Goal: Task Accomplishment & Management: Complete application form

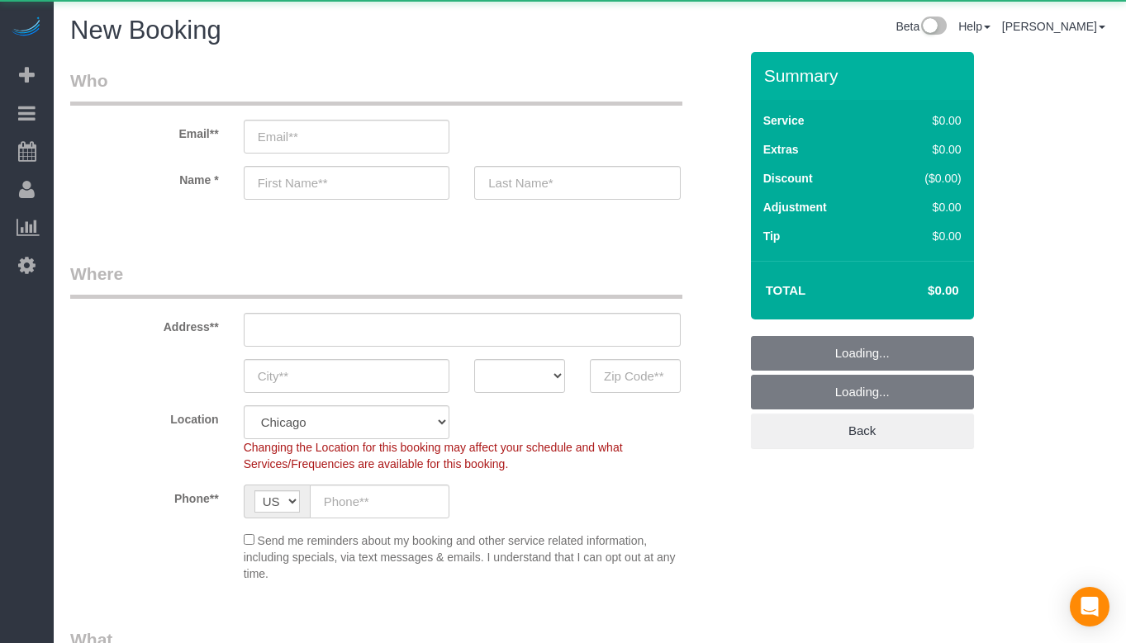
select select "object:777"
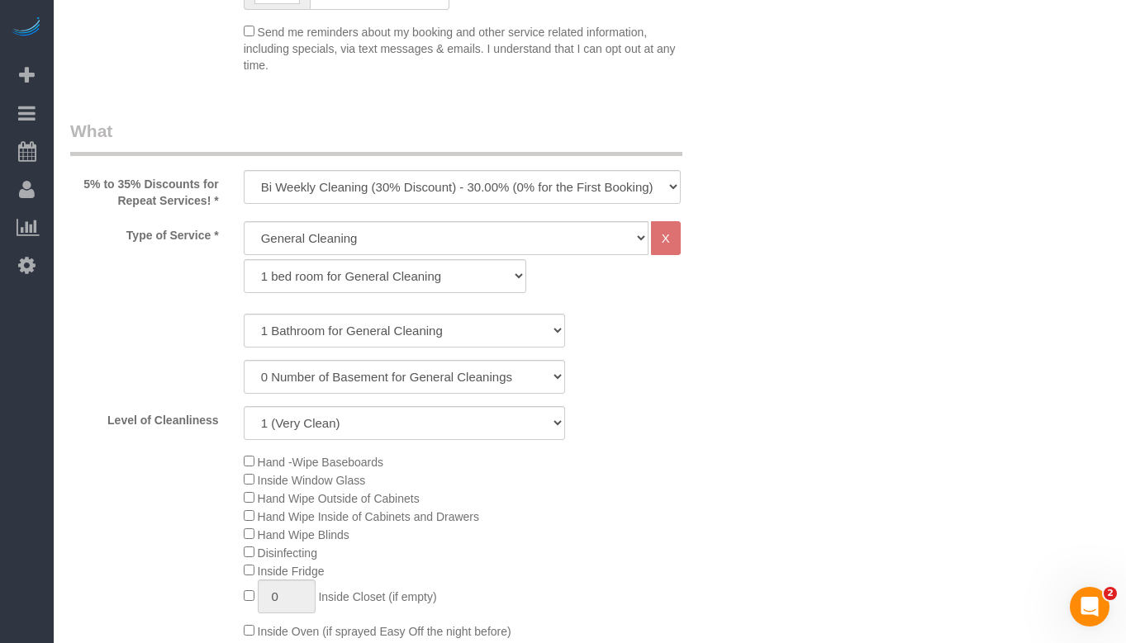
scroll to position [578, 0]
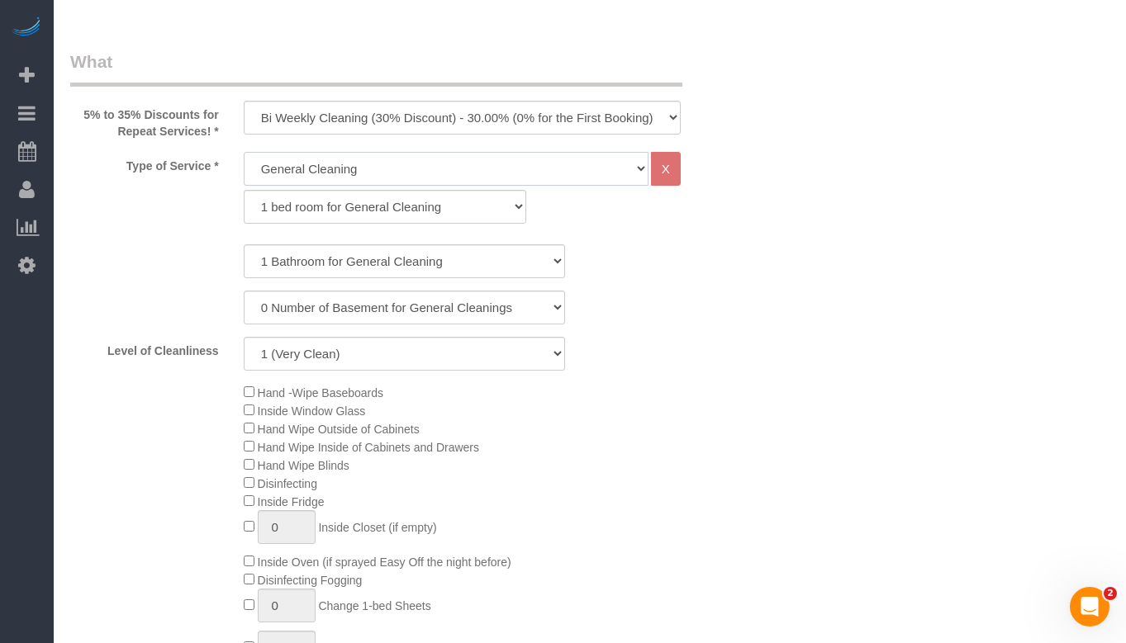
click at [471, 172] on select "General Cleaning Deep Cleaning Move-in / Move-out Cleaning COUNTS Cleaning" at bounding box center [446, 169] width 405 height 34
select select "513"
click at [244, 152] on select "General Cleaning Deep Cleaning Move-in / Move-out Cleaning COUNTS Cleaning" at bounding box center [446, 169] width 405 height 34
click at [435, 212] on select "1 bed room for Deep Cleaning 2 bed room for Deep Cleaning 3 bed room for Deep C…" at bounding box center [385, 207] width 283 height 34
select select "293"
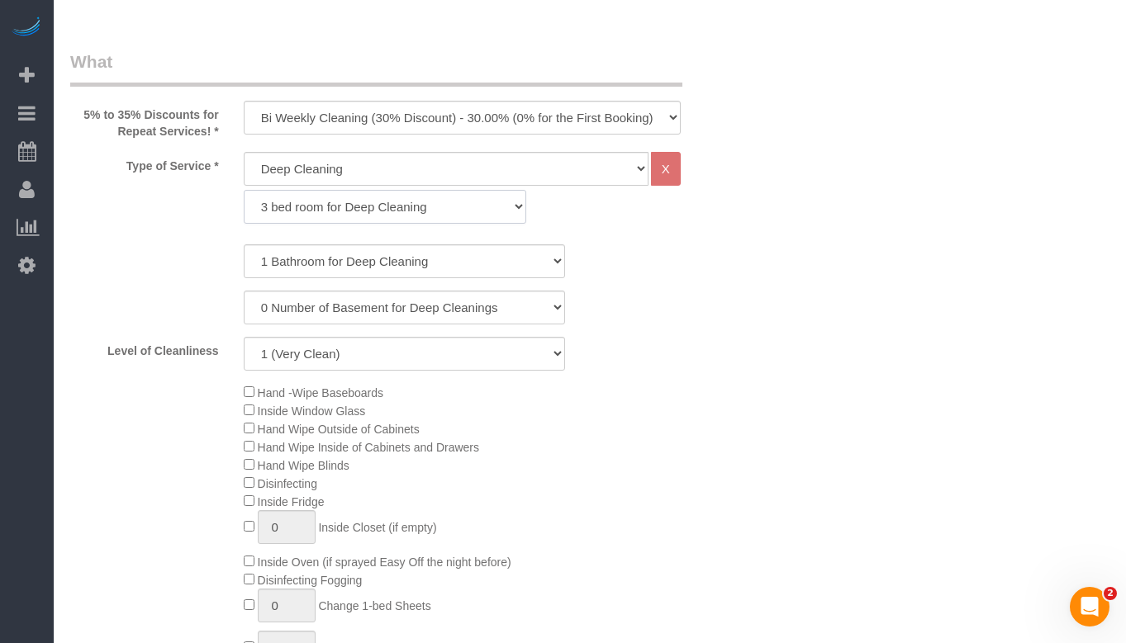
click at [244, 190] on select "1 bed room for Deep Cleaning 2 bed room for Deep Cleaning 3 bed room for Deep C…" at bounding box center [385, 207] width 283 height 34
click at [406, 266] on select "1 Bathroom for Deep Cleaning 2 Bathroom for Deep Cleanings 3 Bathroom for Deep …" at bounding box center [404, 261] width 321 height 34
click at [244, 244] on select "1 Bathroom for Deep Cleaning 2 Bathroom for Deep Cleanings 3 Bathroom for Deep …" at bounding box center [404, 261] width 321 height 34
click at [491, 349] on select "1 (Very Clean) 2 3 4 5 (Average Condition) 6 7 8 9 10 (Extremely Dirty)" at bounding box center [404, 354] width 321 height 34
click at [474, 268] on select "1 Bathroom for Deep Cleaning 2 Bathroom for Deep Cleanings 3 Bathroom for Deep …" at bounding box center [404, 261] width 321 height 34
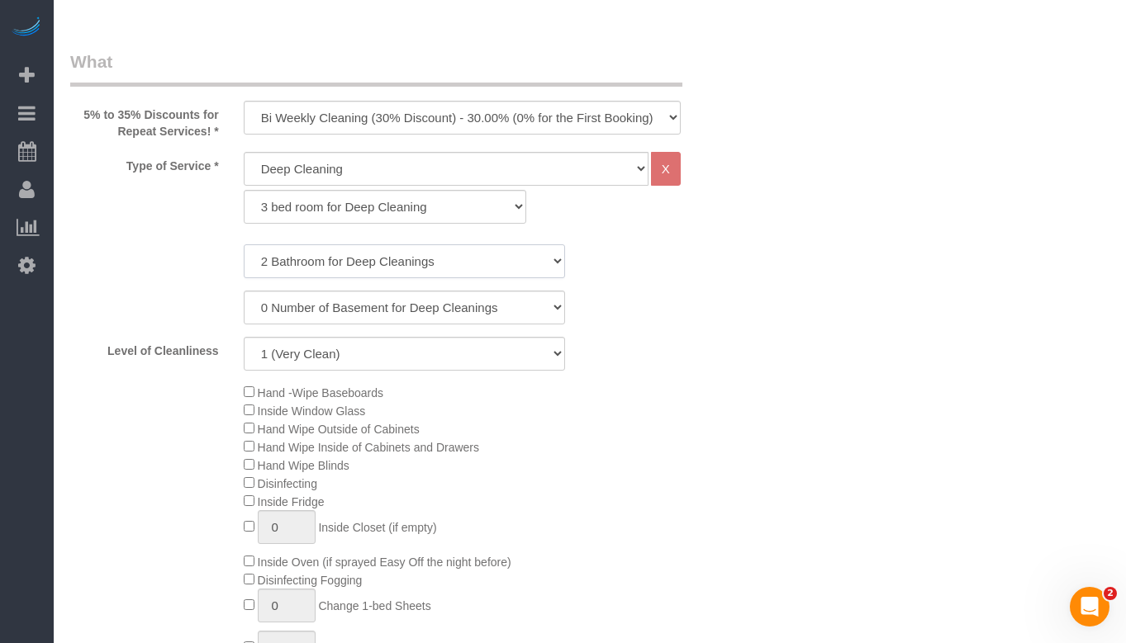
select select "3"
click at [244, 244] on select "1 Bathroom for Deep Cleaning 2 Bathroom for Deep Cleanings 3 Bathroom for Deep …" at bounding box center [404, 261] width 321 height 34
click at [456, 349] on select "1 (Very Clean) 2 3 4 5 (Average Condition) 6 7 8 9 10 (Extremely Dirty)" at bounding box center [404, 354] width 321 height 34
select select "7"
click at [244, 337] on select "1 (Very Clean) 2 3 4 5 (Average Condition) 6 7 8 9 10 (Extremely Dirty)" at bounding box center [404, 354] width 321 height 34
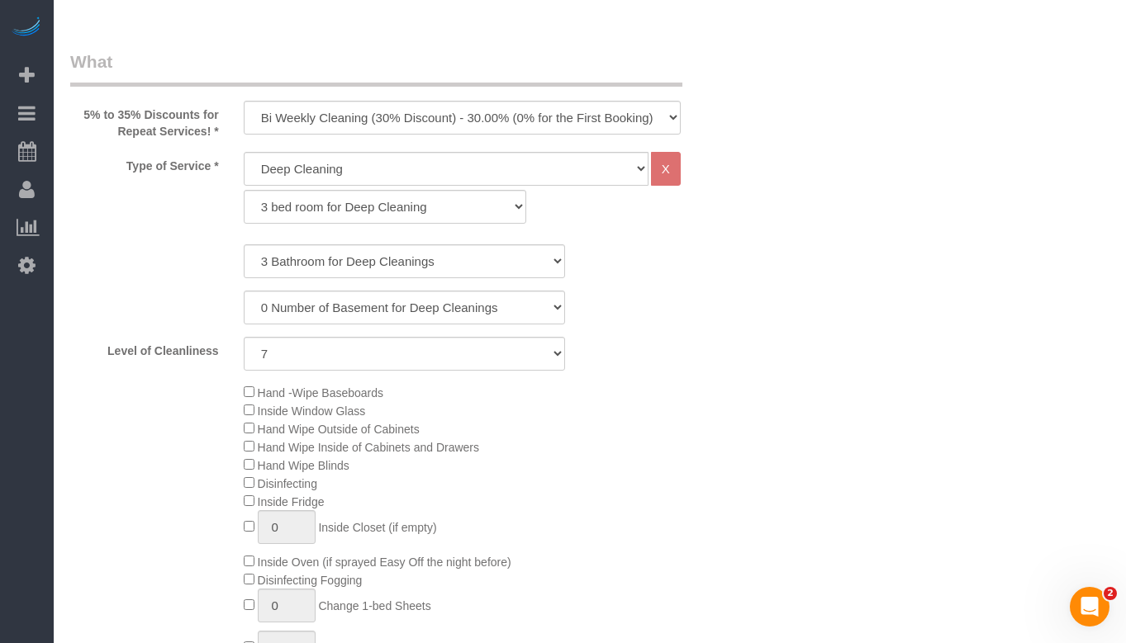
click at [717, 420] on div "Hand -Wipe Baseboards Inside Window Glass Hand Wipe Outside of Cabinets Hand Wi…" at bounding box center [490, 564] width 519 height 363
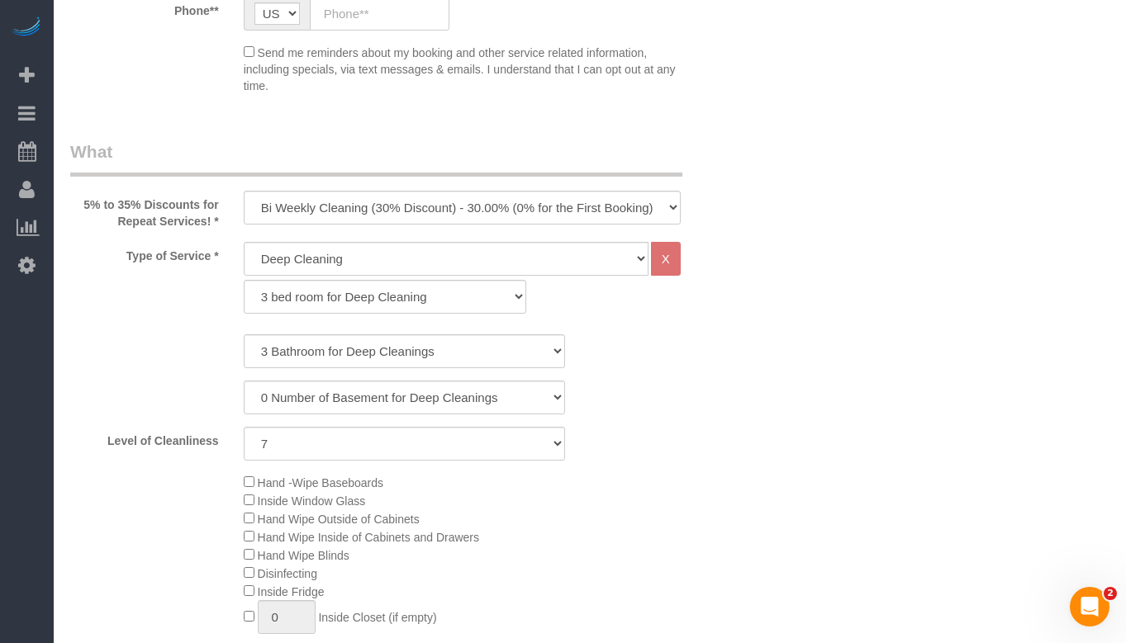
scroll to position [496, 0]
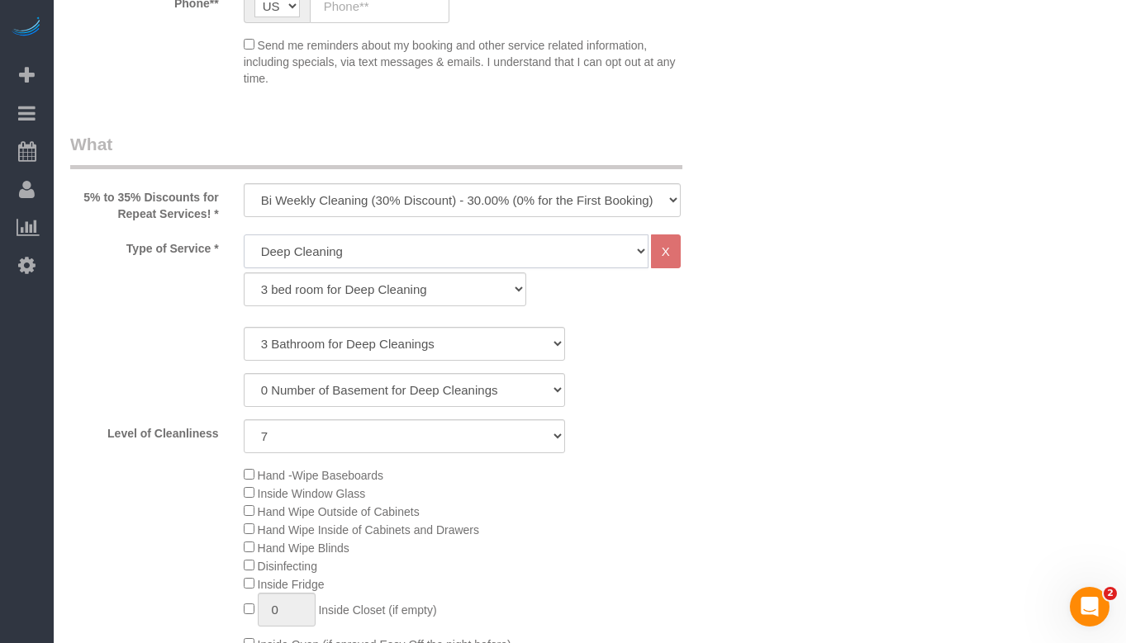
click at [387, 244] on select "General Cleaning Deep Cleaning Move-in / Move-out Cleaning COUNTS Cleaning" at bounding box center [446, 252] width 405 height 34
select select "512"
click at [244, 235] on select "General Cleaning Deep Cleaning Move-in / Move-out Cleaning COUNTS Cleaning" at bounding box center [446, 252] width 405 height 34
select select "286"
select select "7"
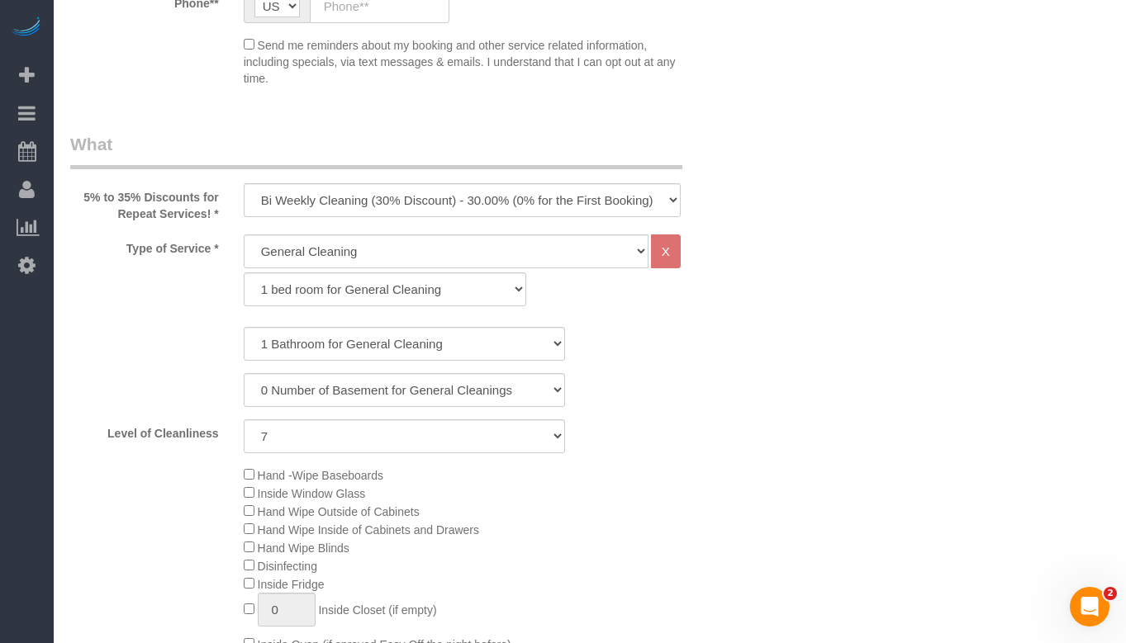
click at [709, 363] on div "1 Bathroom for General Cleaning 2 Bathroom for General Cleanings 3 Bathroom for…" at bounding box center [404, 390] width 668 height 126
click at [376, 287] on select "1 bed room for General Cleaning 2 bed room for General Cleaning 3 bed room for …" at bounding box center [385, 290] width 283 height 34
select select "288"
click at [244, 273] on select "1 bed room for General Cleaning 2 bed room for General Cleaning 3 bed room for …" at bounding box center [385, 290] width 283 height 34
select select "7"
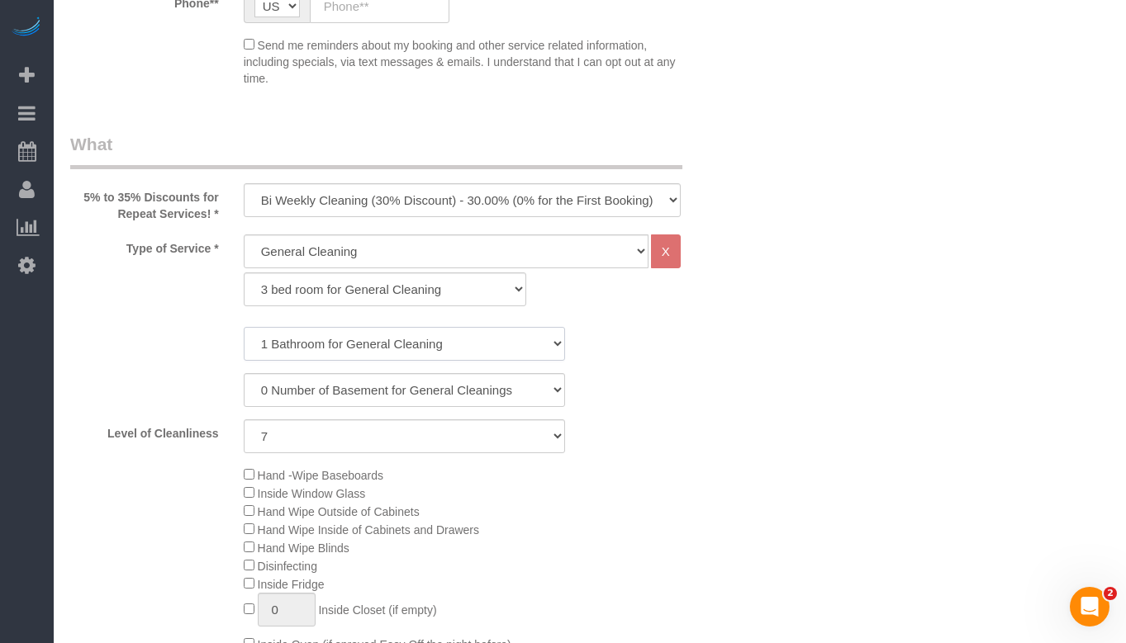
click at [393, 349] on select "1 Bathroom for General Cleaning 2 Bathroom for General Cleanings 3 Bathroom for…" at bounding box center [404, 344] width 321 height 34
select select "3"
click at [244, 327] on select "1 Bathroom for General Cleaning 2 Bathroom for General Cleanings 3 Bathroom for…" at bounding box center [404, 344] width 321 height 34
click at [368, 424] on select "1 (Very Clean) 2 3 4 5 (Average Condition) 6 7 8 9 10 (Extremely Dirty)" at bounding box center [404, 437] width 321 height 34
select select "5"
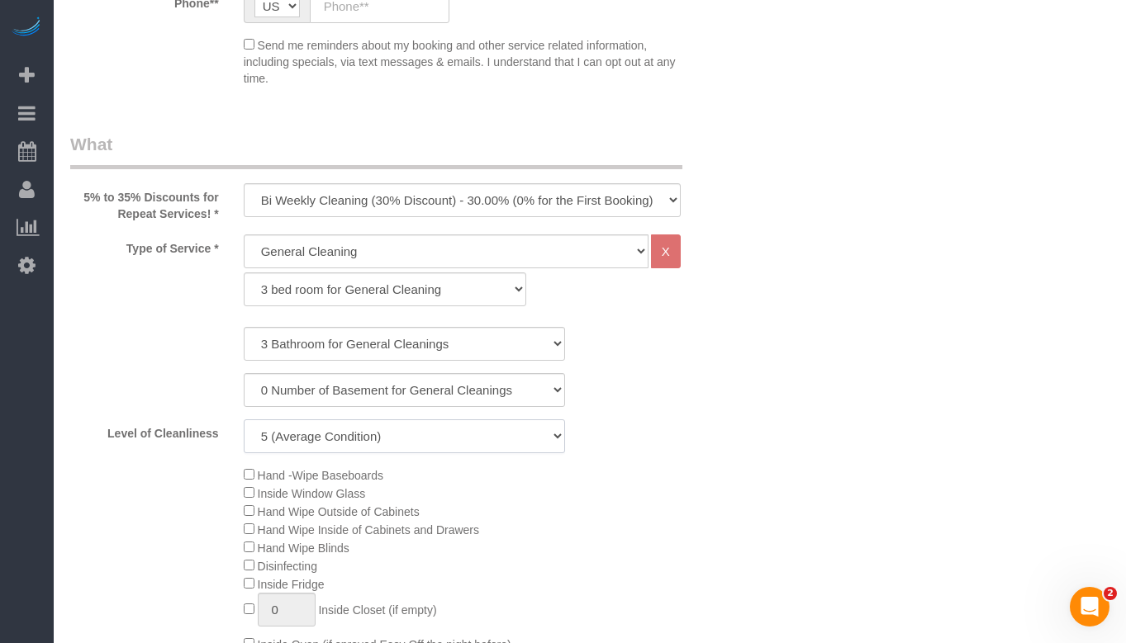
click at [244, 420] on select "1 (Very Clean) 2 3 4 5 (Average Condition) 6 7 8 9 10 (Extremely Dirty)" at bounding box center [404, 437] width 321 height 34
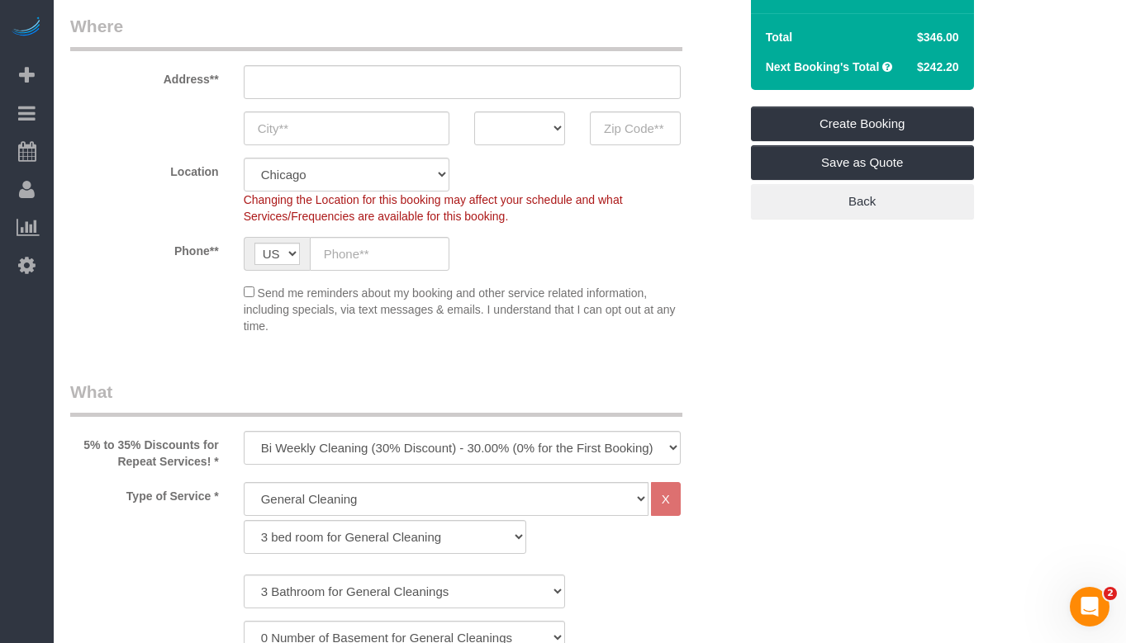
scroll to position [165, 0]
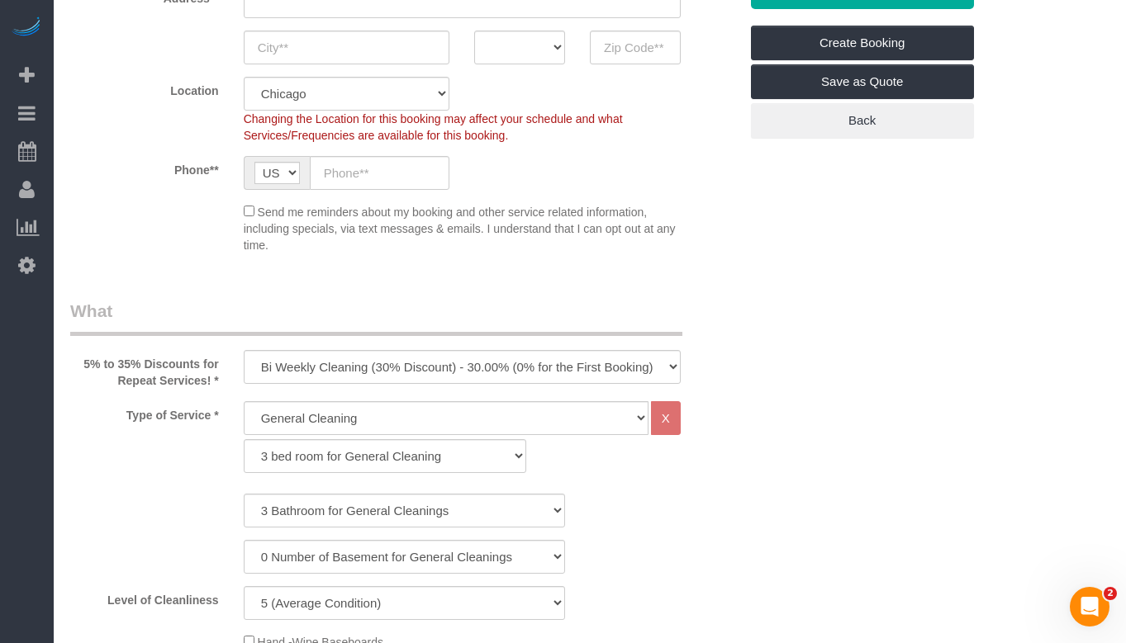
scroll to position [330, 0]
click at [437, 367] on select "One Time Cleaning Weekly Cleaning (35% Discount) - 35.00% (0% for the First Boo…" at bounding box center [462, 366] width 437 height 34
select select "object:779"
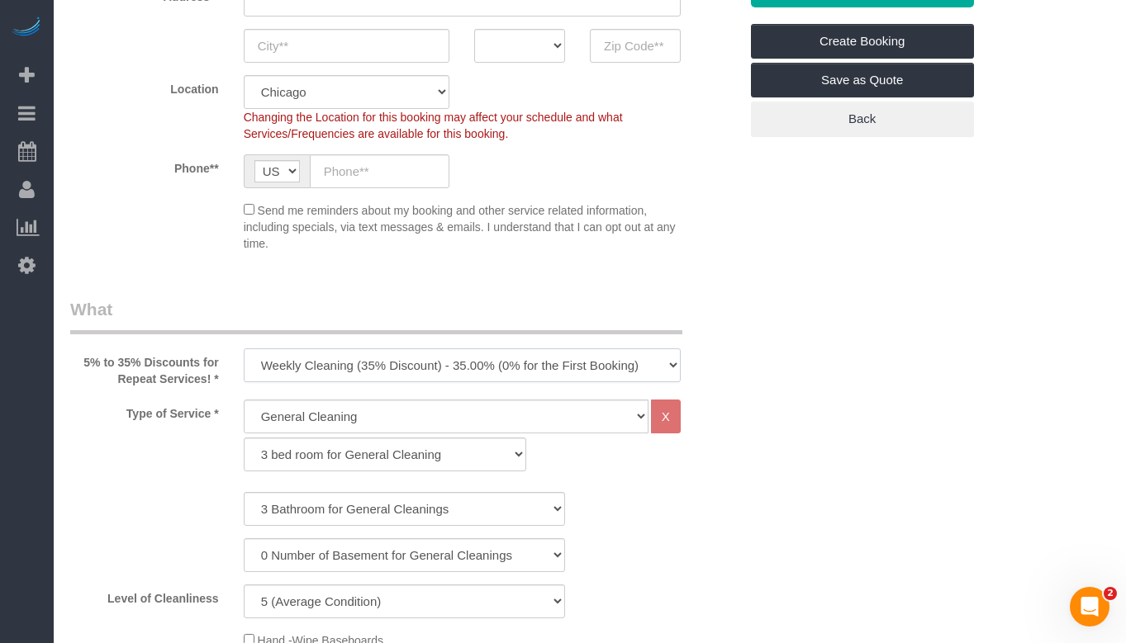
click at [244, 349] on select "One Time Cleaning Weekly Cleaning (35% Discount) - 35.00% (0% for the First Boo…" at bounding box center [462, 366] width 437 height 34
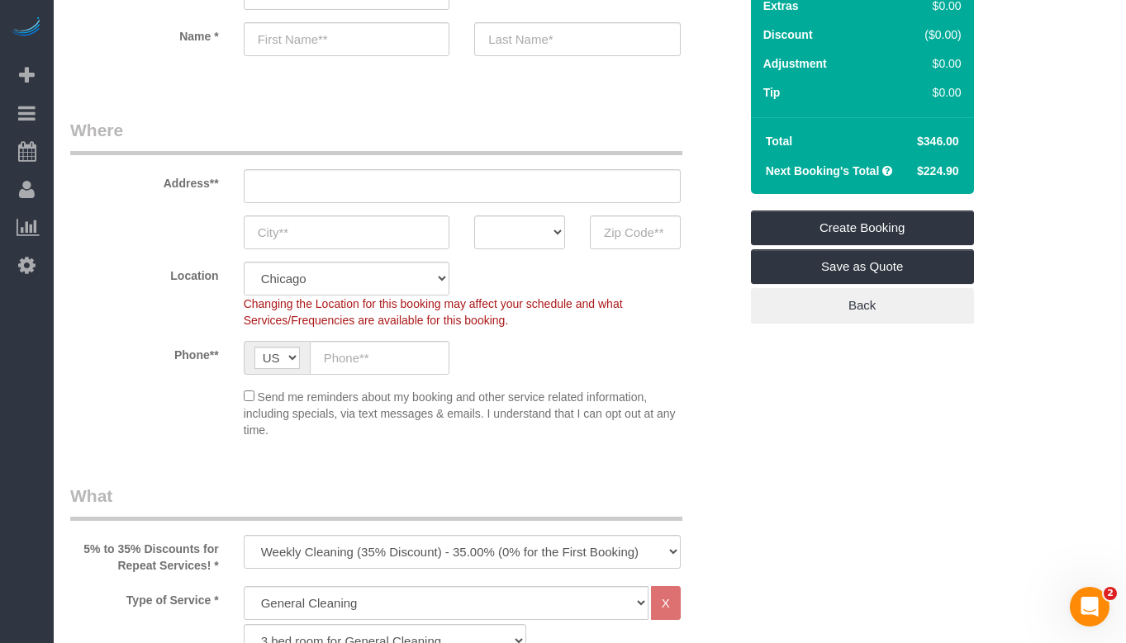
scroll to position [0, 0]
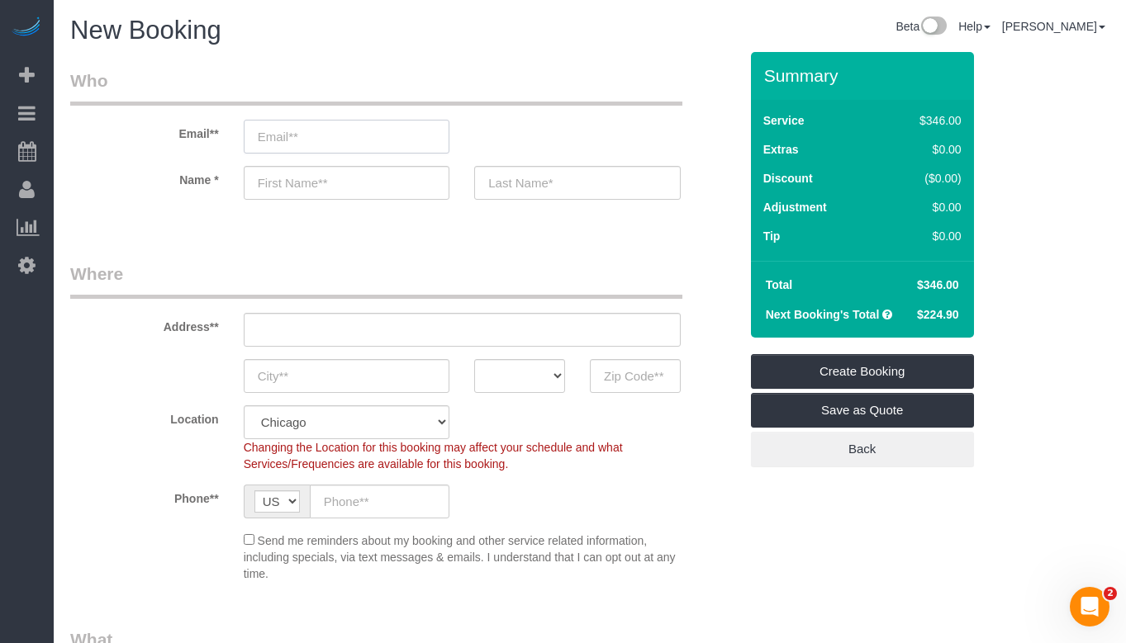
click at [315, 132] on input "email" at bounding box center [347, 137] width 206 height 34
type input "j"
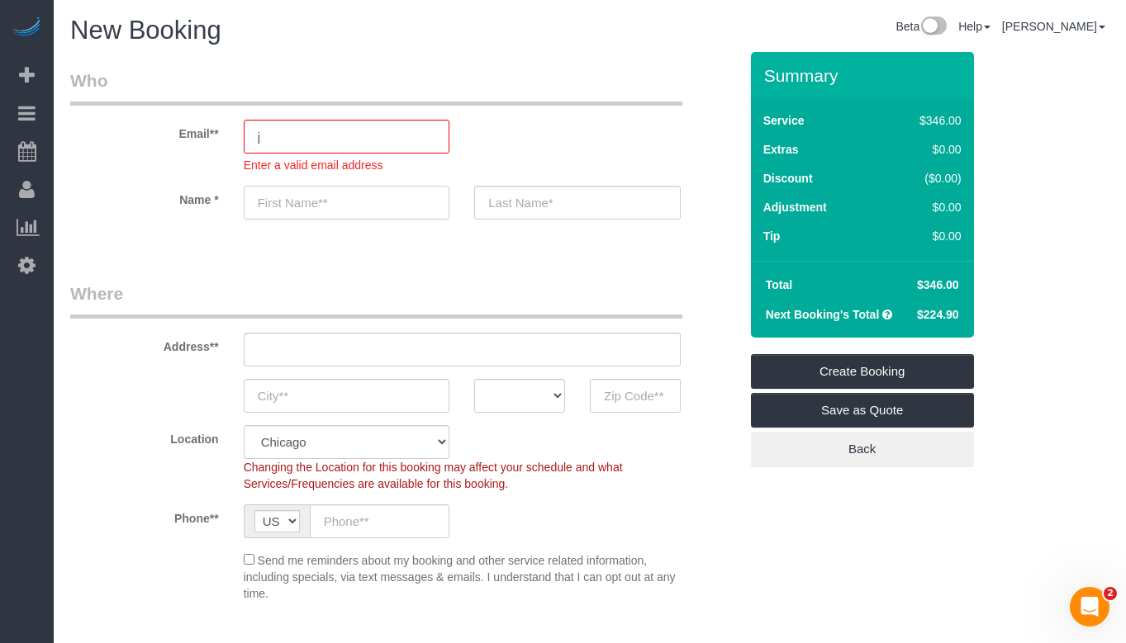
click at [328, 184] on sui-booking-customer "Email** j Enter a valid email address Name *" at bounding box center [404, 153] width 668 height 168
click at [330, 209] on input "Jaylen" at bounding box center [347, 203] width 206 height 34
type input "[PERSON_NAME]"
click at [472, 204] on div at bounding box center [577, 203] width 231 height 34
click at [491, 201] on input "text" at bounding box center [577, 203] width 206 height 34
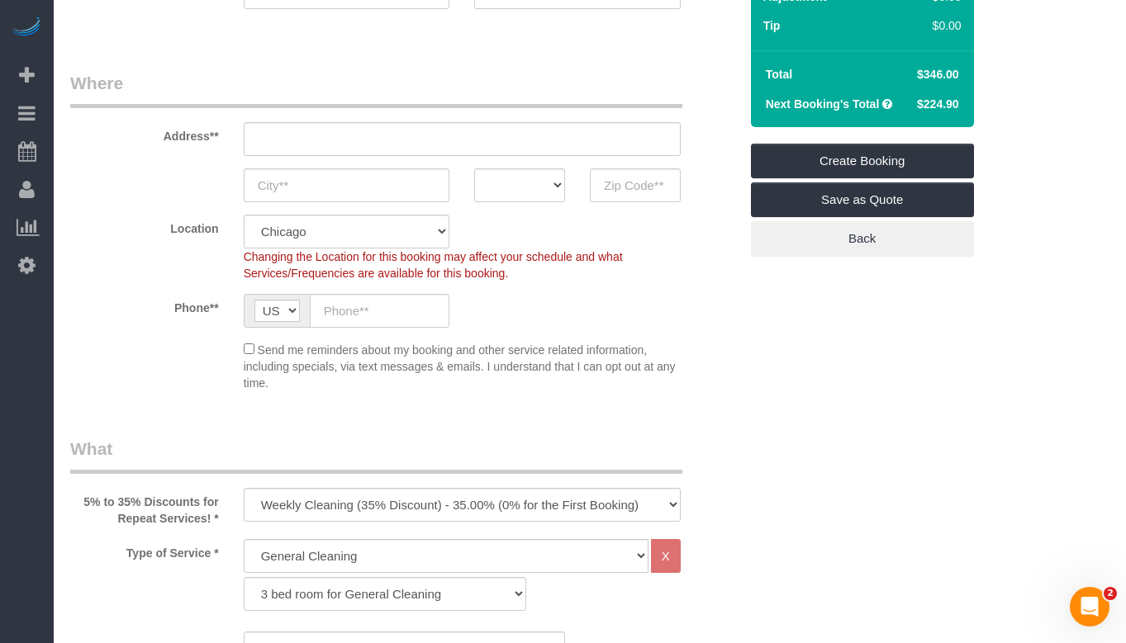
scroll to position [248, 0]
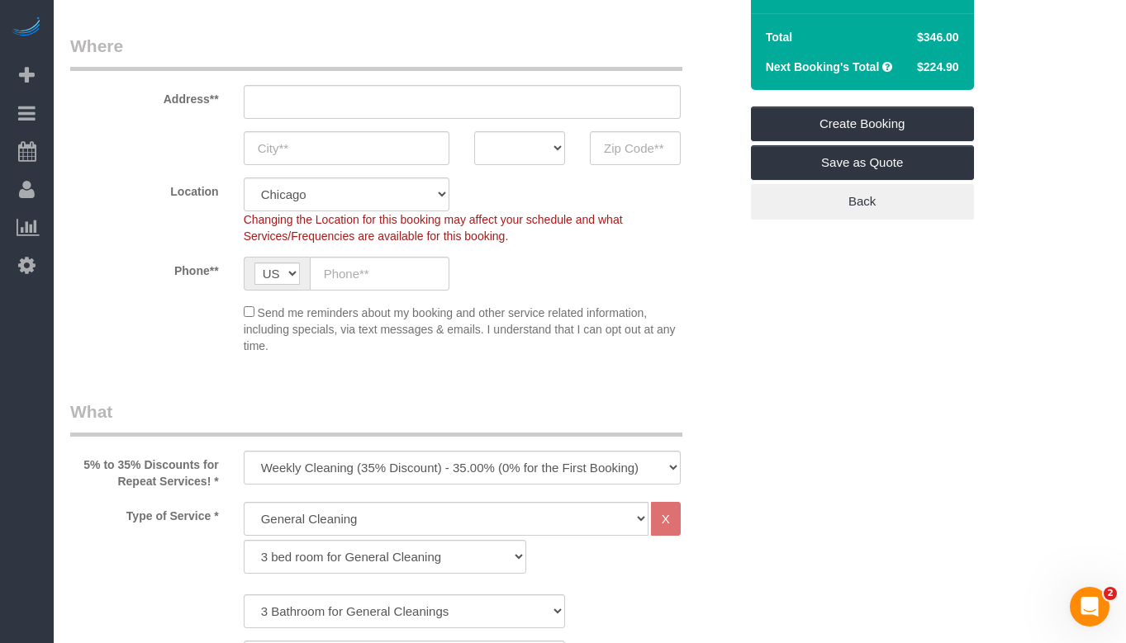
type input "Mss"
click at [387, 102] on input "text" at bounding box center [462, 102] width 437 height 34
click at [701, 294] on sui-booking-location "Location [GEOGRAPHIC_DATA] [GEOGRAPHIC_DATA] Skokie Northwest Western Changing …" at bounding box center [404, 266] width 668 height 177
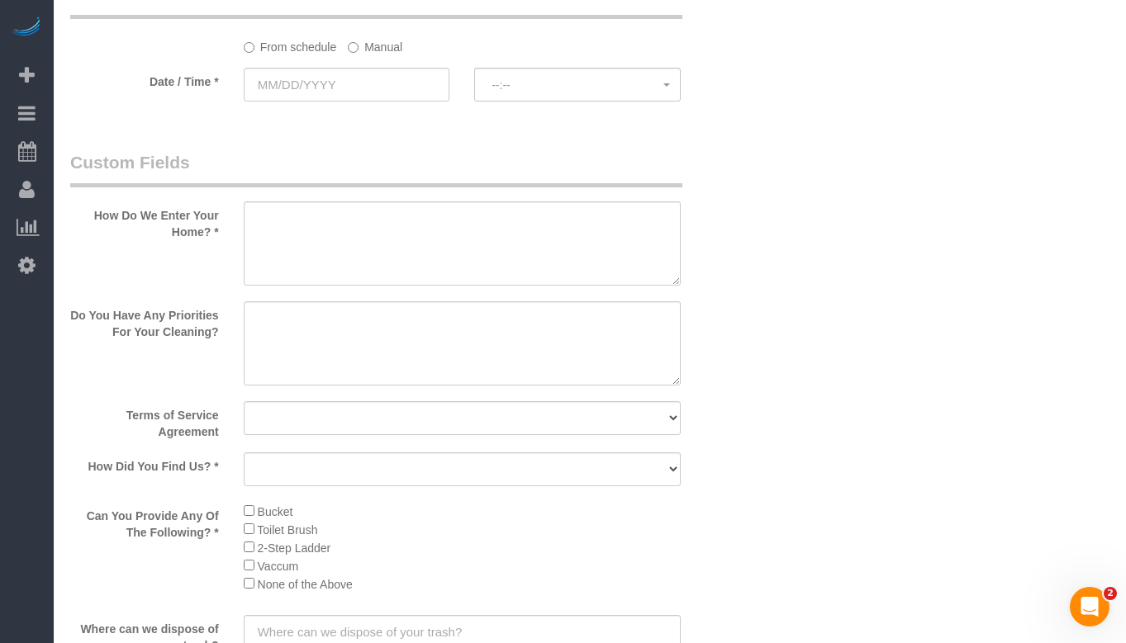
scroll to position [2065, 0]
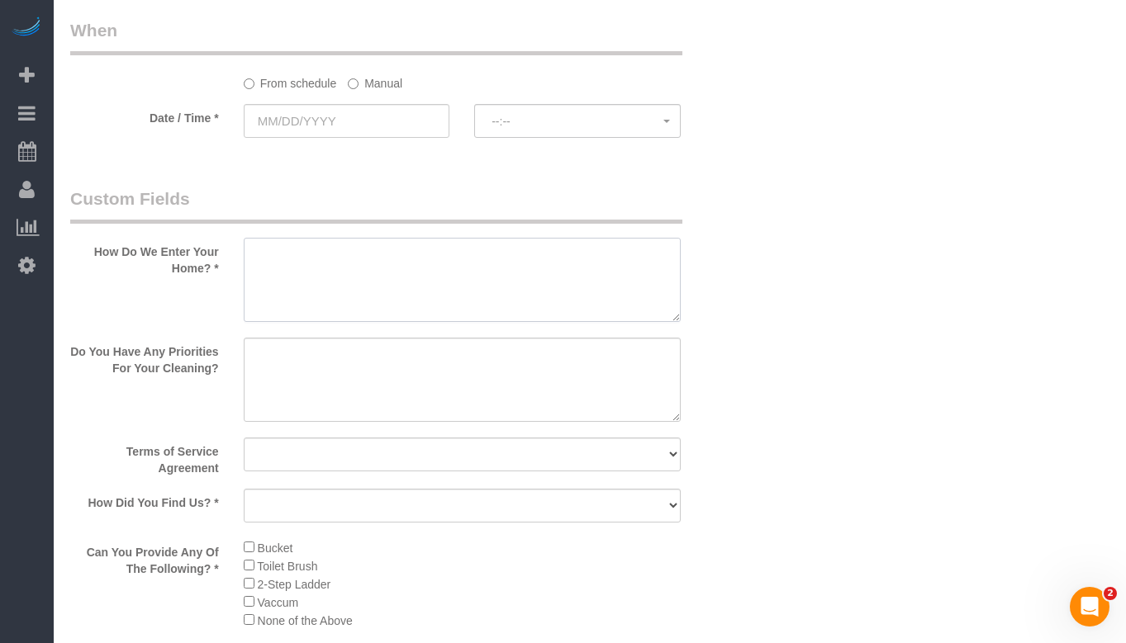
click at [515, 301] on textarea at bounding box center [462, 280] width 437 height 84
click at [518, 343] on textarea at bounding box center [462, 380] width 437 height 84
type textarea "The door on the driveway"
click at [408, 365] on textarea at bounding box center [462, 380] width 437 height 84
type textarea "No"
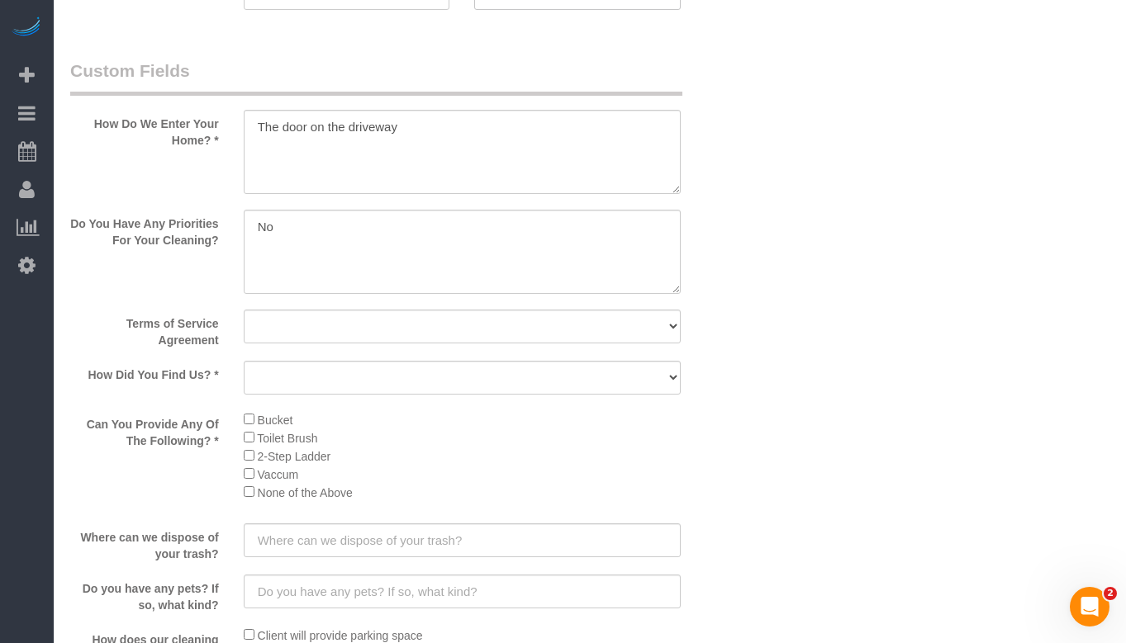
scroll to position [2230, 0]
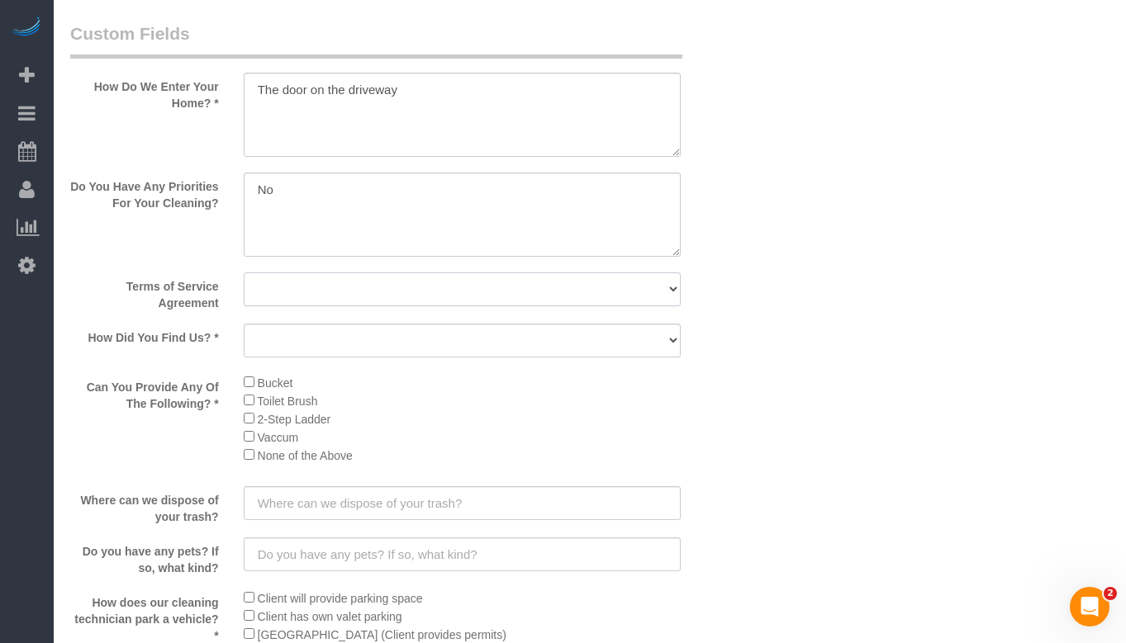
click at [625, 290] on select "Yes, I agree to the Terms of Service and Privacy Policy. No. I disagree with th…" at bounding box center [462, 290] width 437 height 34
select select "number:1"
click at [244, 273] on select "Yes, I agree to the Terms of Service and Privacy Policy. No. I disagree with th…" at bounding box center [462, 290] width 437 height 34
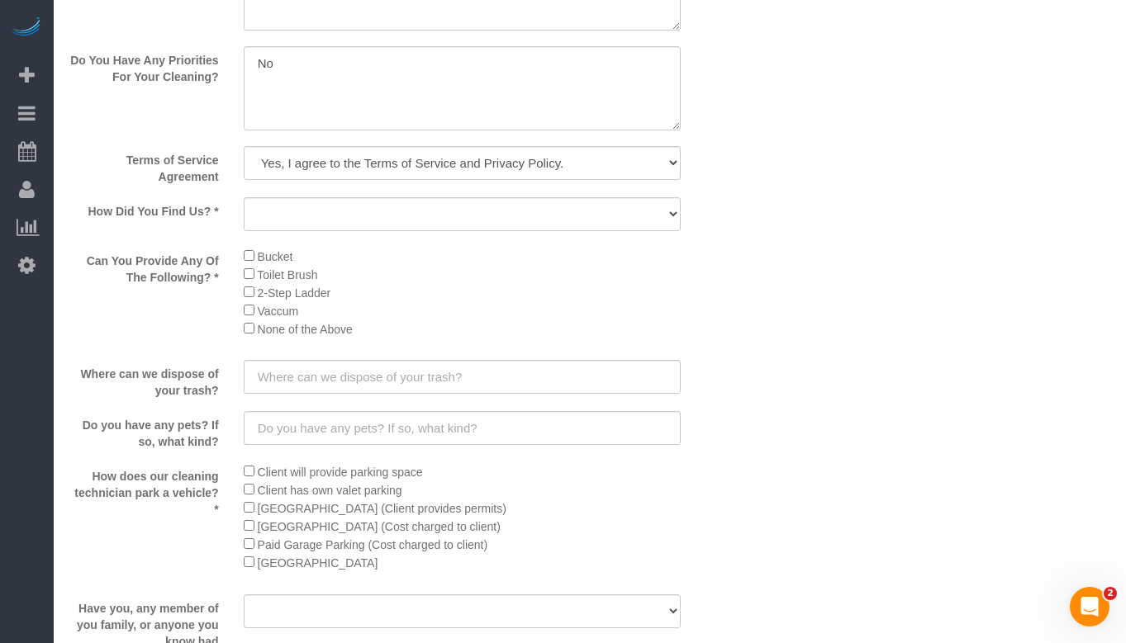
scroll to position [2395, 0]
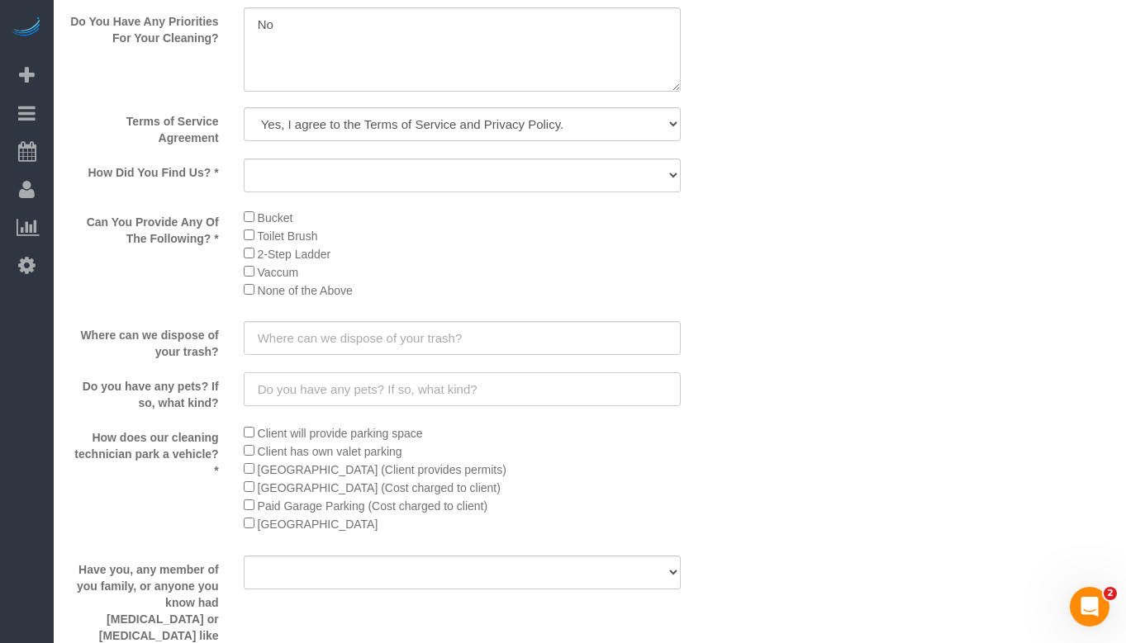
click at [548, 379] on input "text" at bounding box center [462, 389] width 437 height 34
type input "1 dog"
click at [506, 334] on input "text" at bounding box center [462, 338] width 437 height 34
click at [306, 339] on input "in the all;ey" at bounding box center [462, 338] width 437 height 34
type input "in the alley"
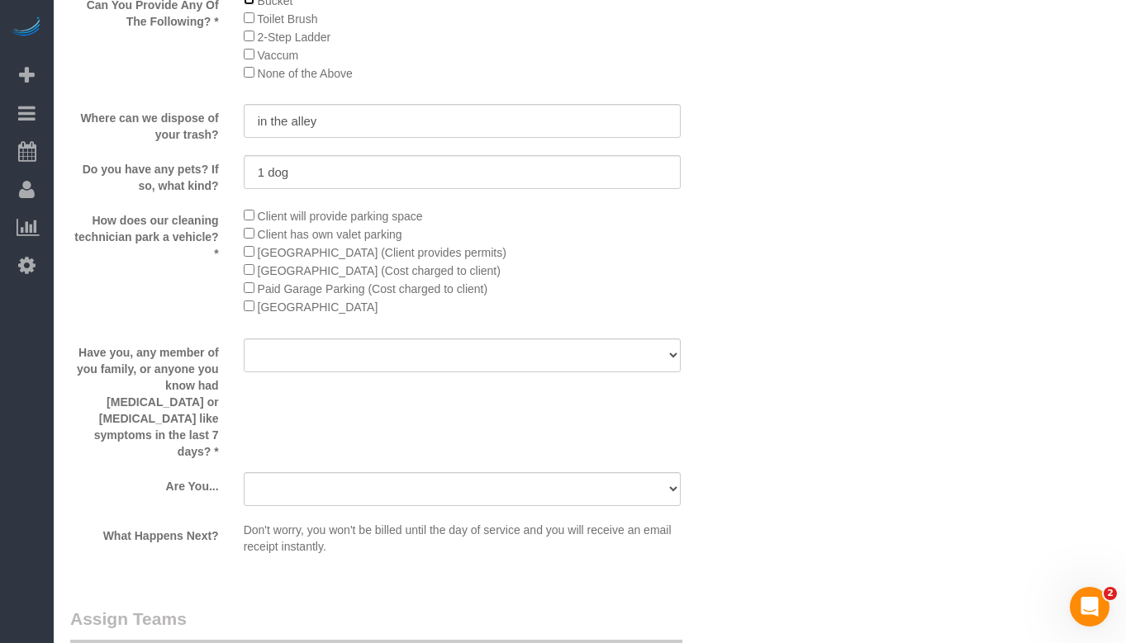
scroll to position [2643, 0]
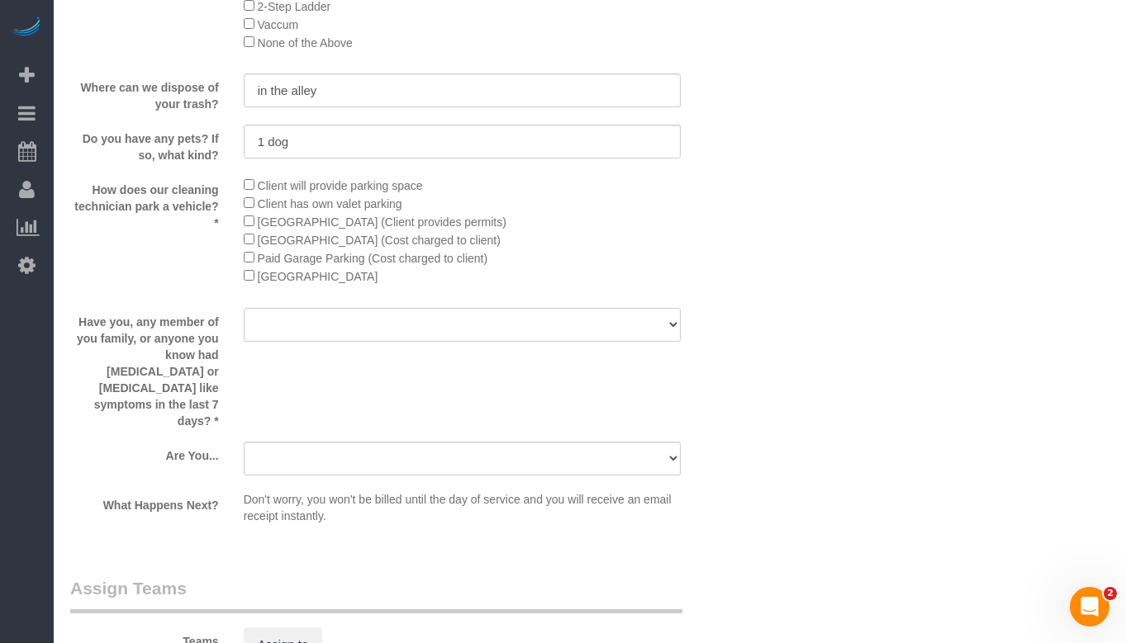
click at [368, 330] on select "Yes No" at bounding box center [462, 325] width 437 height 34
select select "number:139"
click at [244, 308] on select "Yes No" at bounding box center [462, 325] width 437 height 34
click at [714, 269] on div "How does our cleaning technician park a vehicle? * Client will provide parking …" at bounding box center [404, 236] width 693 height 120
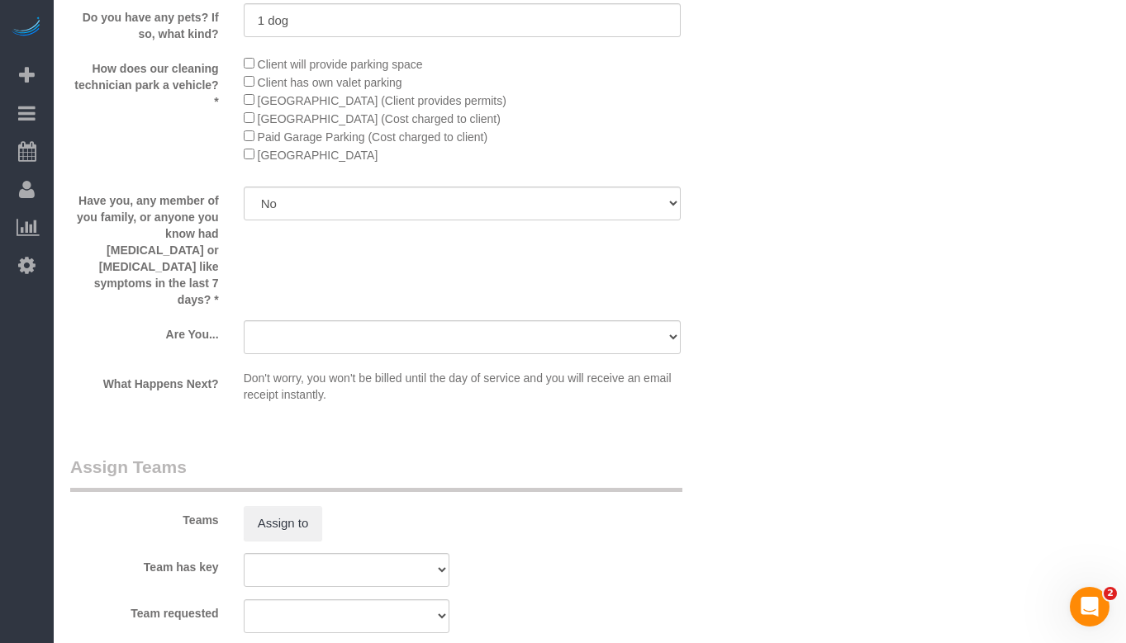
scroll to position [2808, 0]
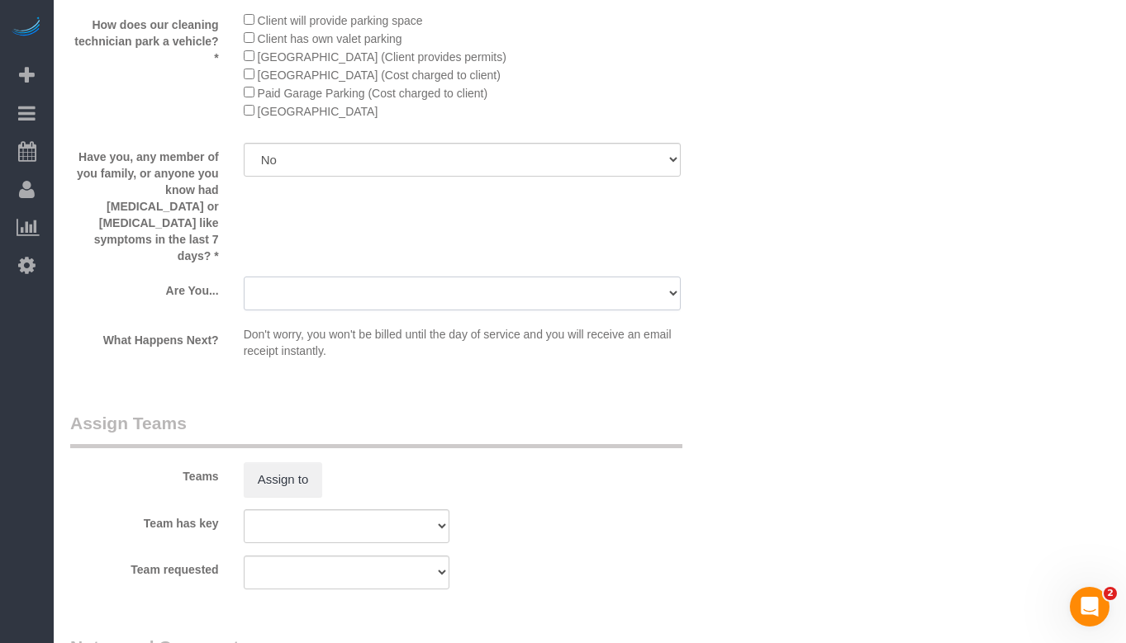
click at [471, 277] on select "A parent with kids living at home. A parent with kids out of home. A person loo…" at bounding box center [462, 294] width 437 height 34
select select "number:105"
click at [244, 277] on select "A parent with kids living at home. A parent with kids out of home. A person loo…" at bounding box center [462, 294] width 437 height 34
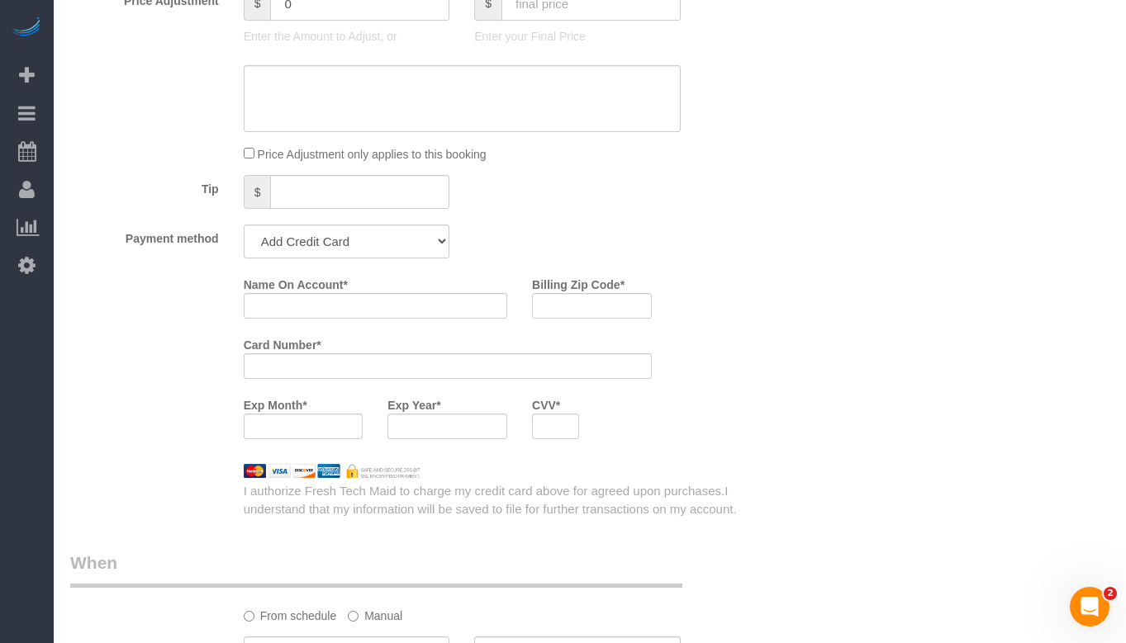
scroll to position [1569, 0]
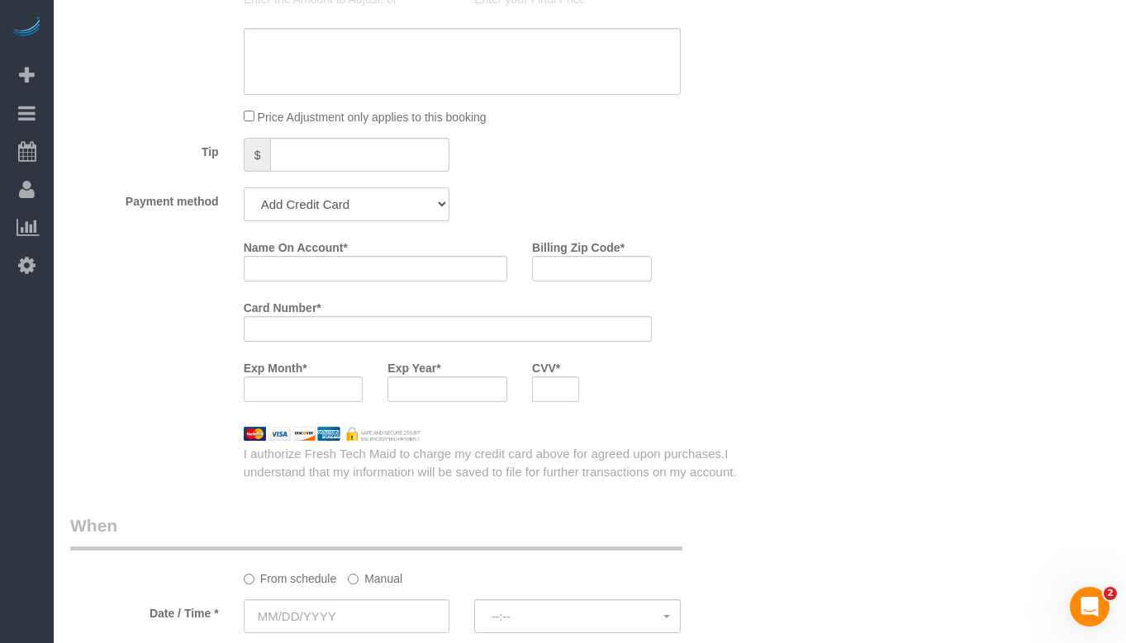
click at [390, 202] on select "Add Credit Card Cash Check Paypal" at bounding box center [347, 204] width 206 height 34
